Goal: Information Seeking & Learning: Learn about a topic

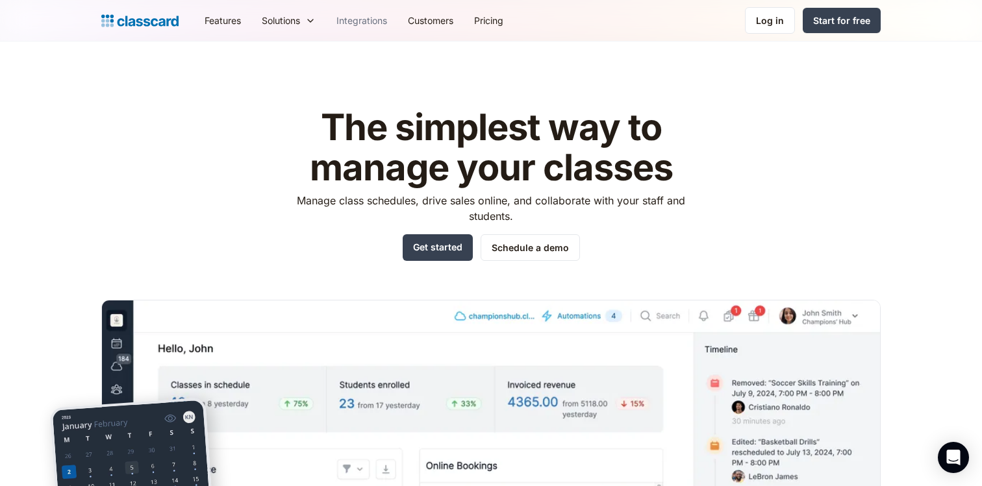
click at [373, 23] on link "Integrations" at bounding box center [361, 20] width 71 height 29
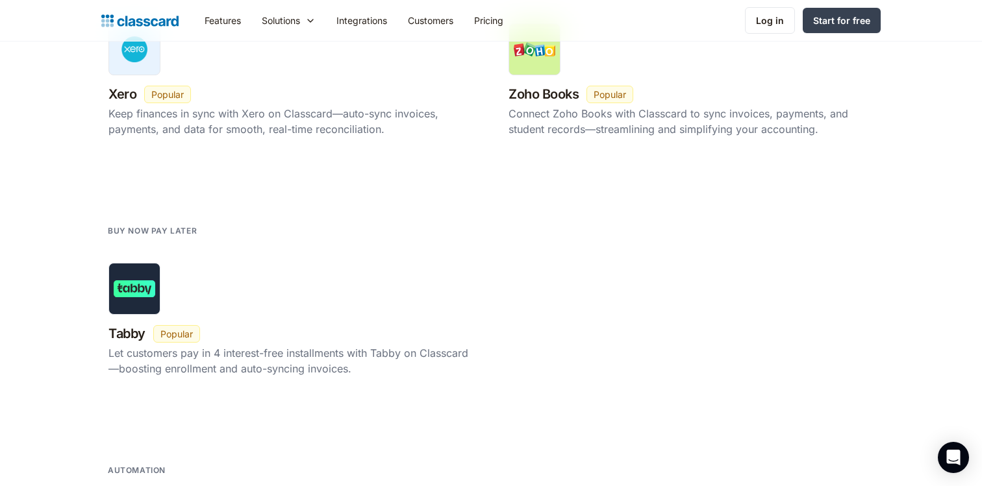
scroll to position [1914, 0]
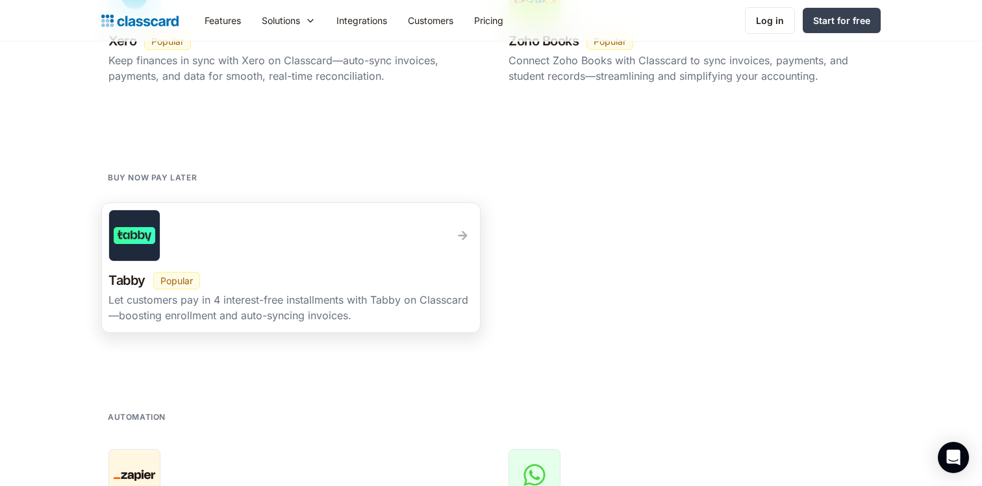
click at [211, 287] on div "Tabby New Beta Popular" at bounding box center [290, 280] width 365 height 23
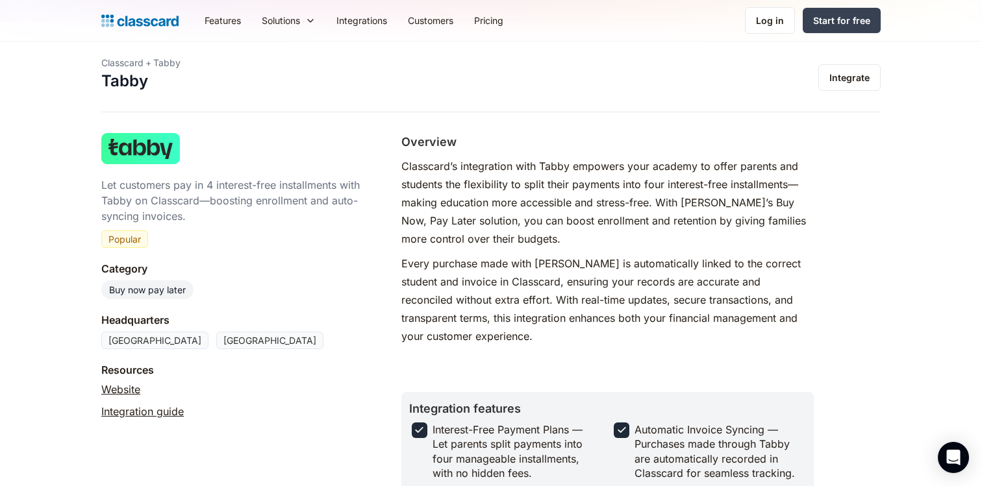
scroll to position [4, 0]
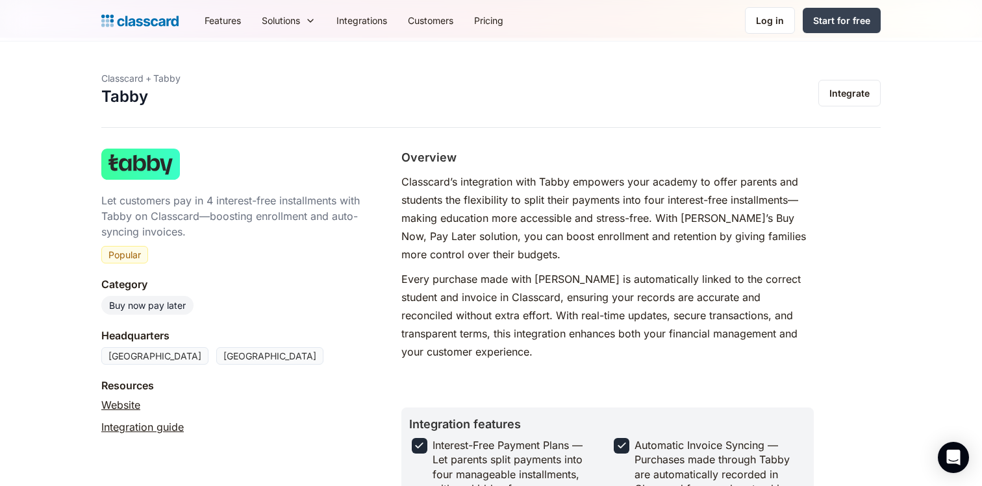
click at [125, 404] on link "Website" at bounding box center [120, 405] width 39 height 16
click at [171, 430] on link "Integration guide" at bounding box center [142, 427] width 82 height 16
